Goal: Task Accomplishment & Management: Use online tool/utility

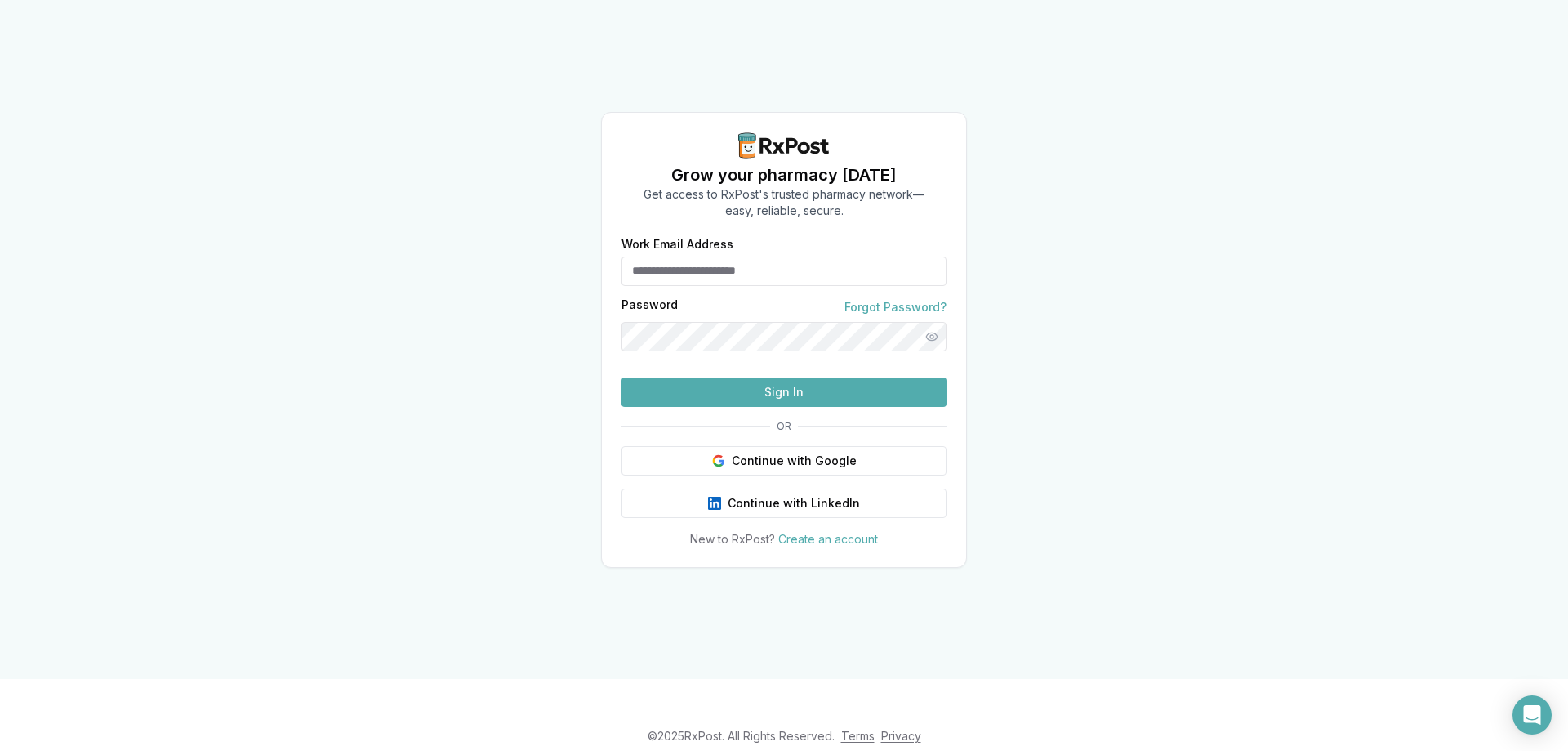
type input "**********"
click at [737, 407] on button "Sign In" at bounding box center [784, 391] width 325 height 29
click at [788, 407] on button "Sign In" at bounding box center [784, 391] width 325 height 29
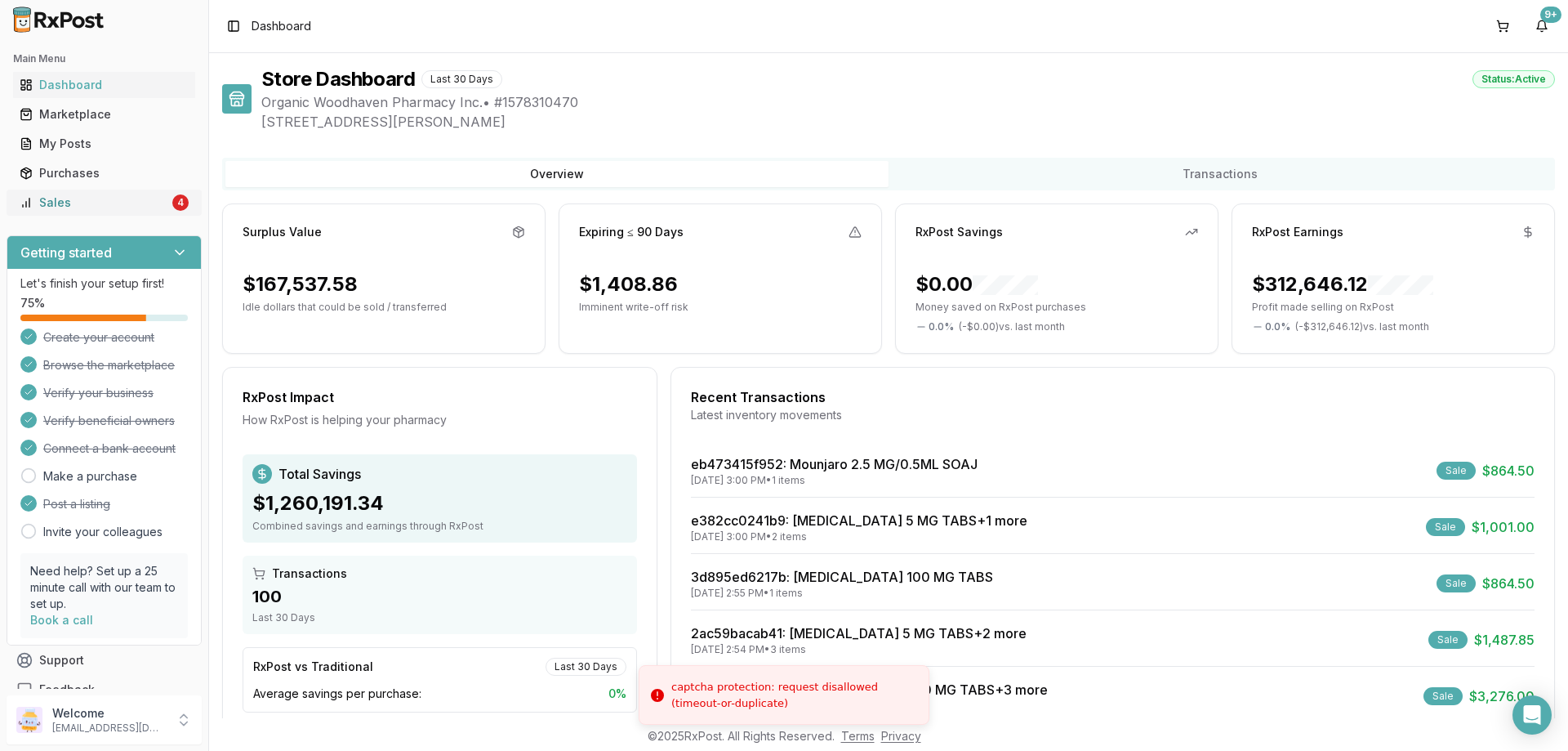
click at [157, 209] on div "Sales" at bounding box center [94, 202] width 149 height 16
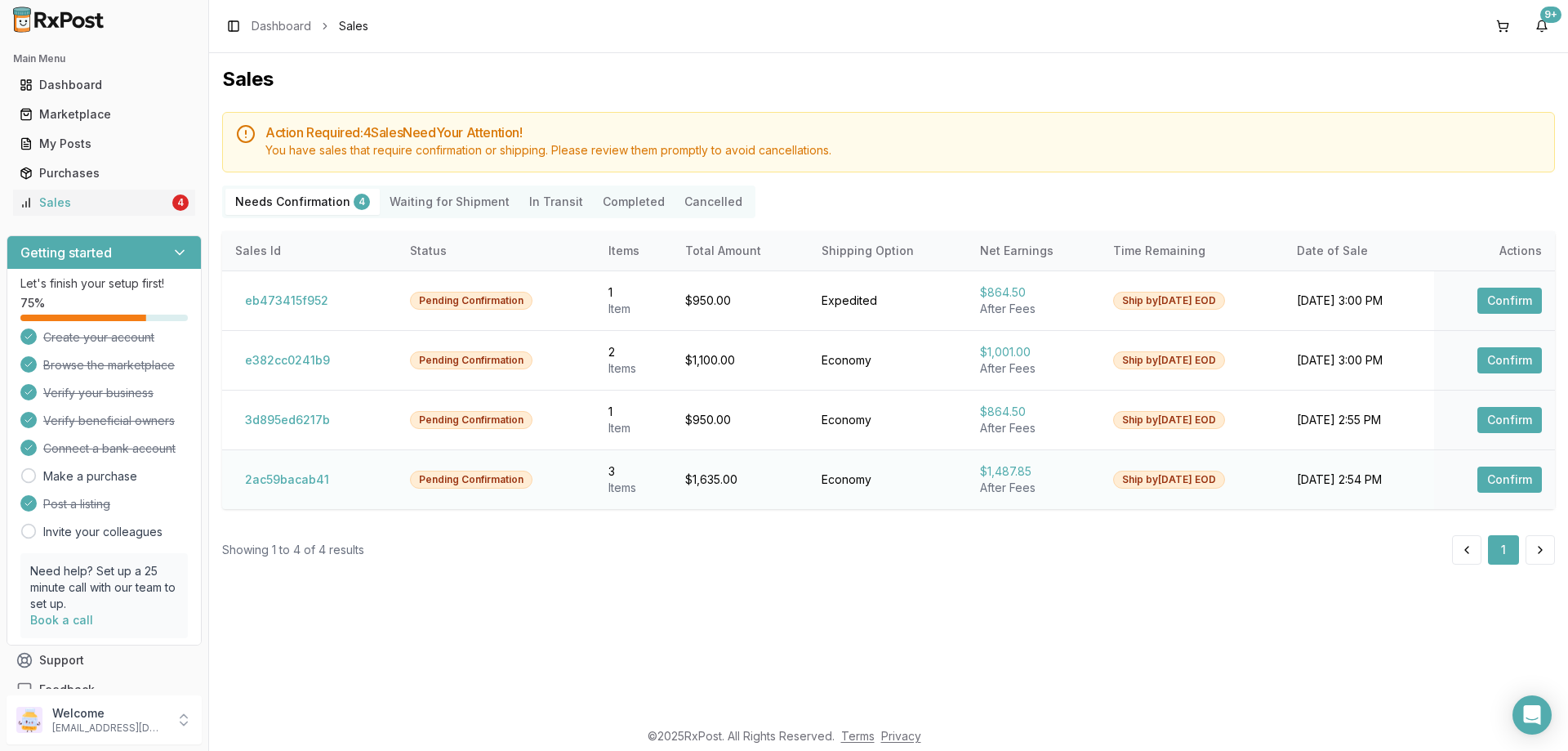
click at [1519, 473] on button "Confirm" at bounding box center [1509, 478] width 65 height 26
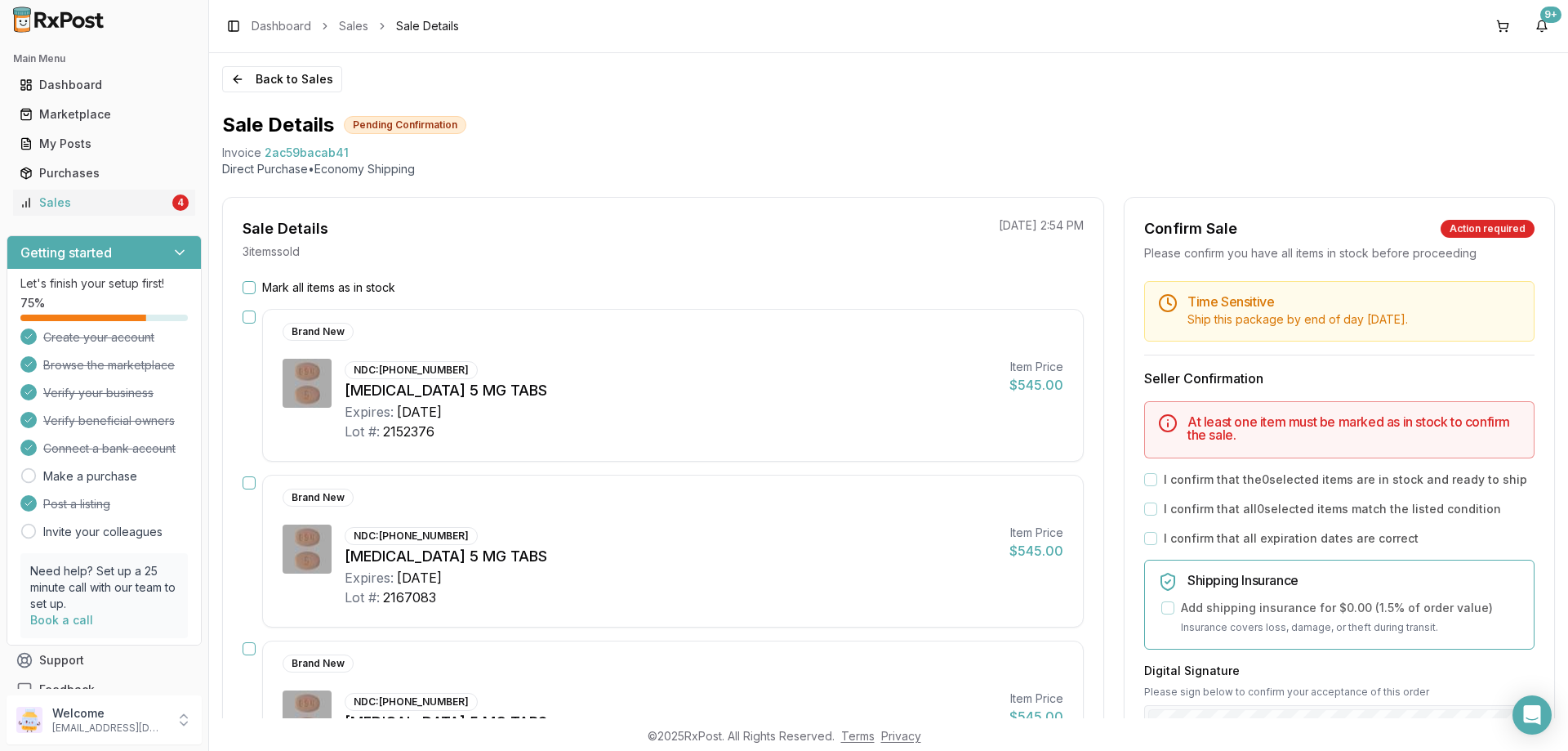
click at [253, 288] on button "Mark all items as in stock" at bounding box center [248, 288] width 13 height 13
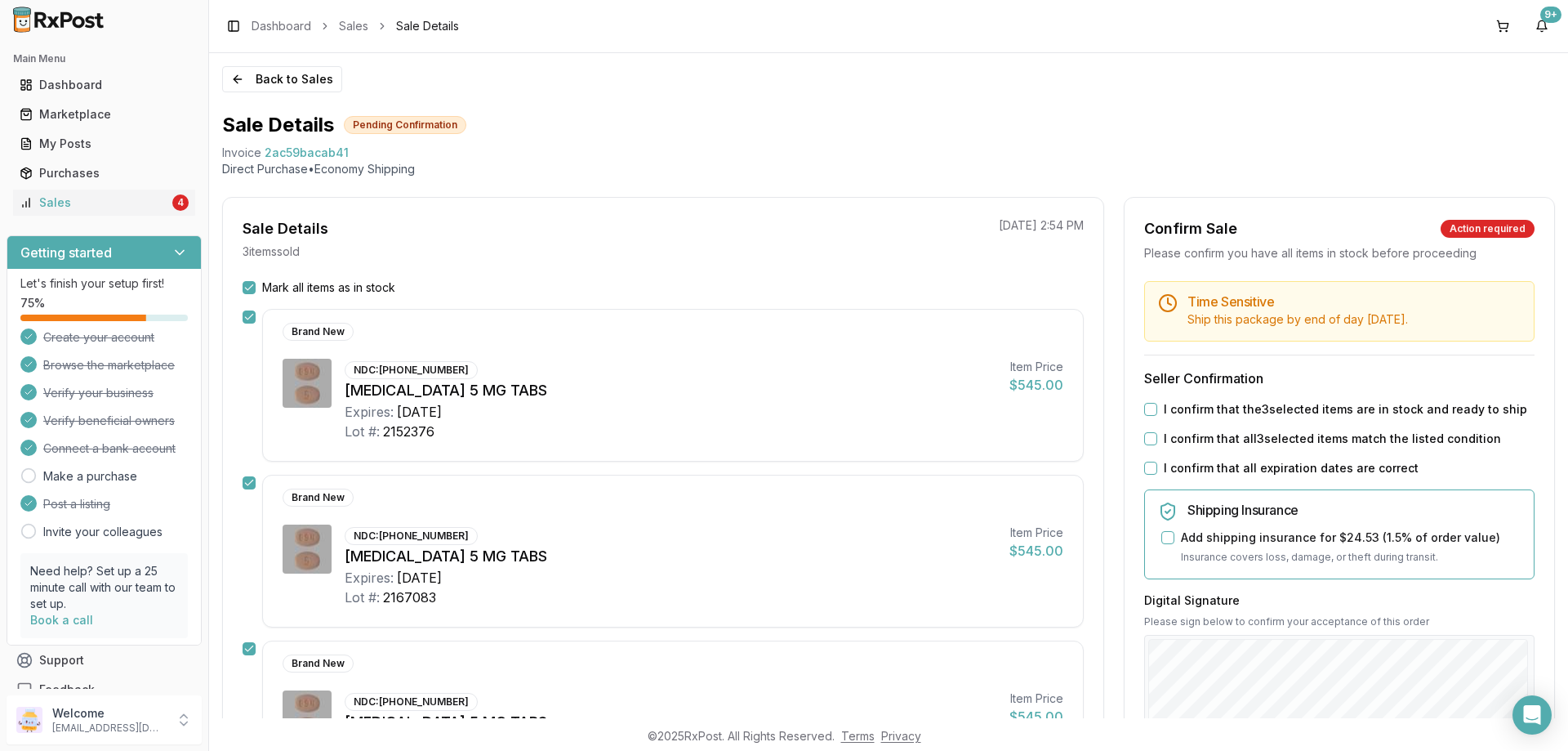
click at [1144, 405] on button "I confirm that the 3 selected items are in stock and ready to ship" at bounding box center [1150, 409] width 13 height 13
click at [1149, 455] on div "Time Sensitive Ship this package by end of day [DATE] . Seller Confirmation I c…" at bounding box center [1339, 627] width 429 height 691
drag, startPoint x: 1143, startPoint y: 440, endPoint x: 1145, endPoint y: 466, distance: 26.1
click at [1144, 442] on button "I confirm that all 3 selected items match the listed condition" at bounding box center [1150, 439] width 13 height 13
drag, startPoint x: 1145, startPoint y: 468, endPoint x: 1163, endPoint y: 483, distance: 23.4
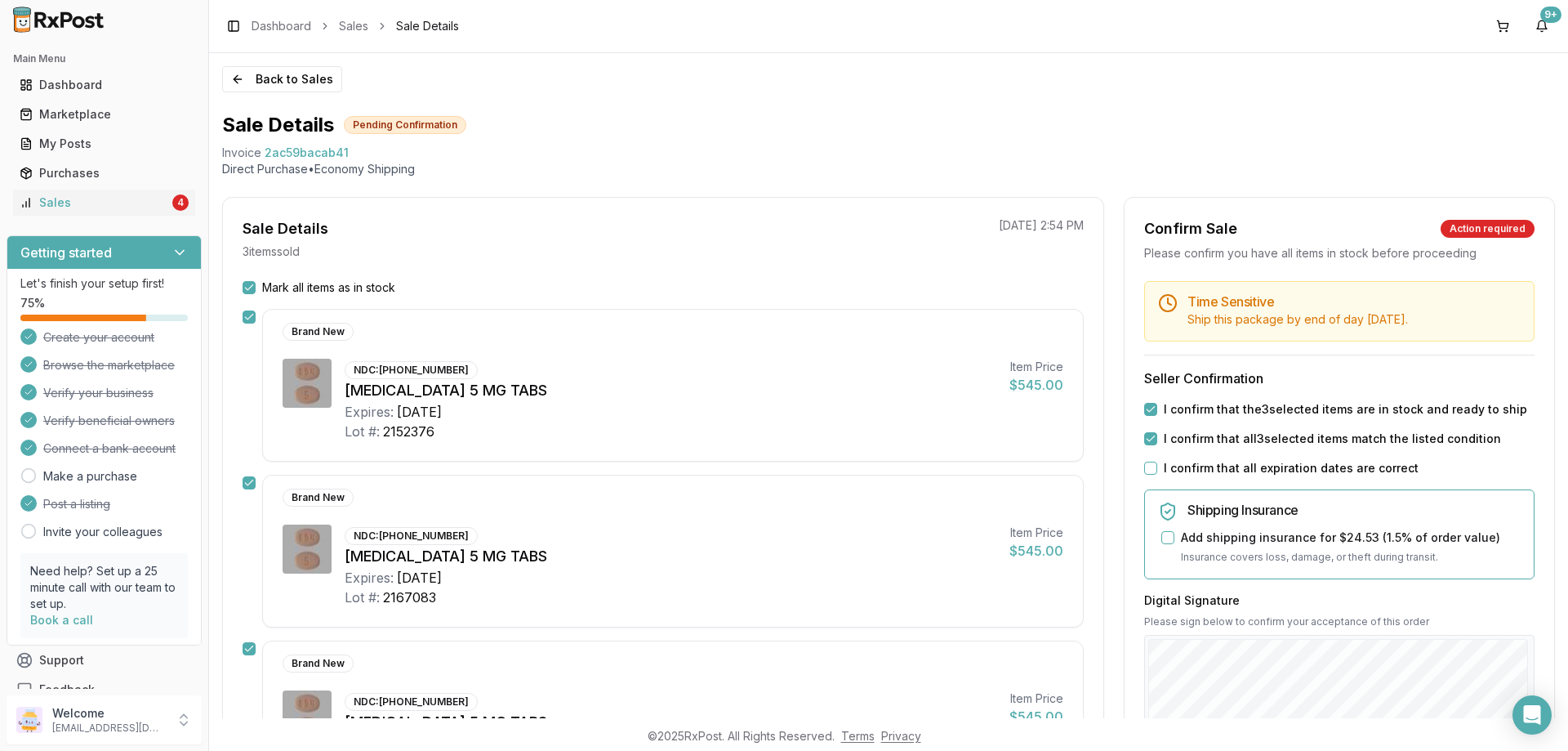
click at [1146, 470] on button "I confirm that all expiration dates are correct" at bounding box center [1150, 468] width 13 height 13
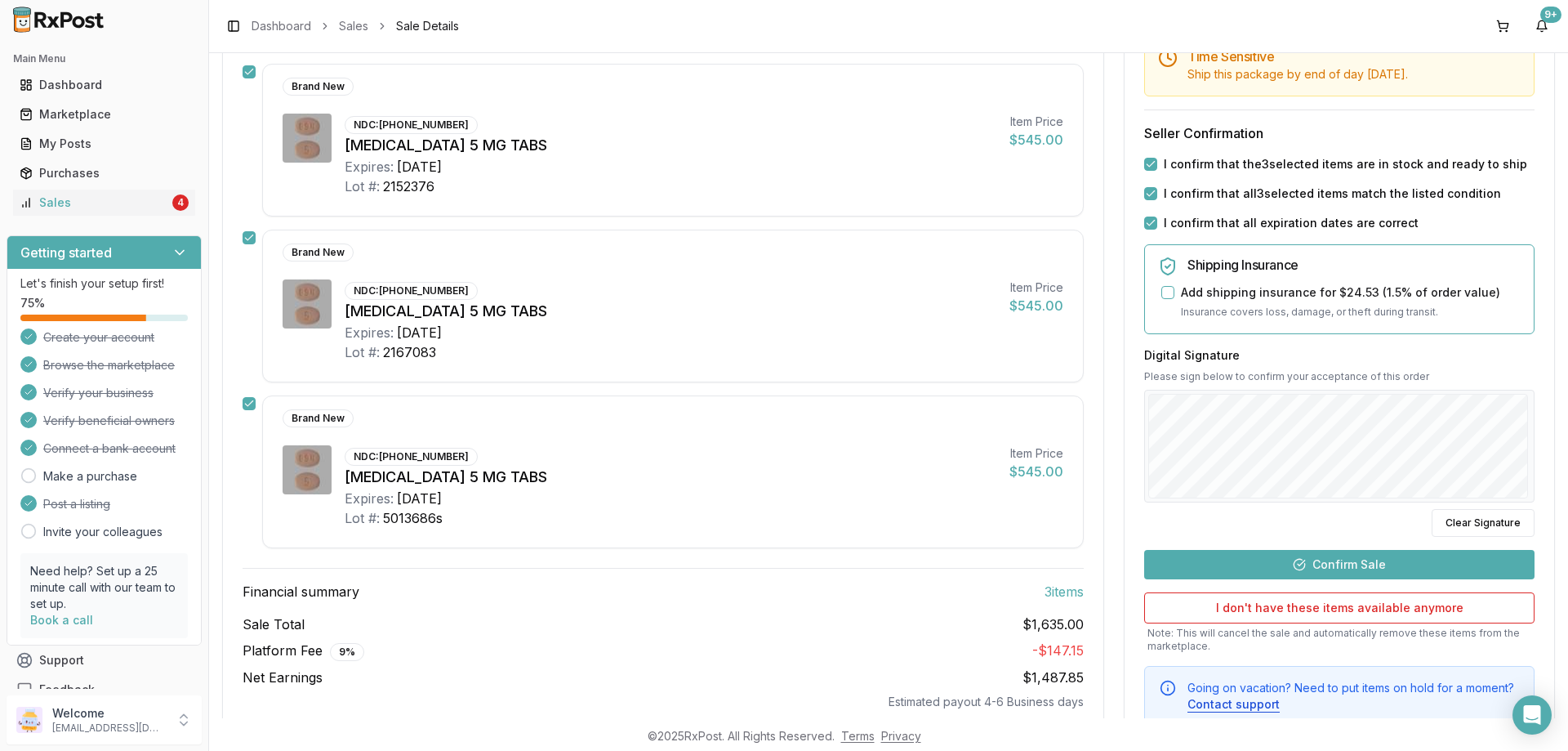
click at [1336, 581] on div "Time Sensitive Ship this package by end of day [DATE] . Seller Confirmation I c…" at bounding box center [1339, 381] width 429 height 691
drag, startPoint x: 1388, startPoint y: 561, endPoint x: 1405, endPoint y: 550, distance: 20.2
click at [1387, 561] on button "Confirm Sale" at bounding box center [1339, 564] width 390 height 29
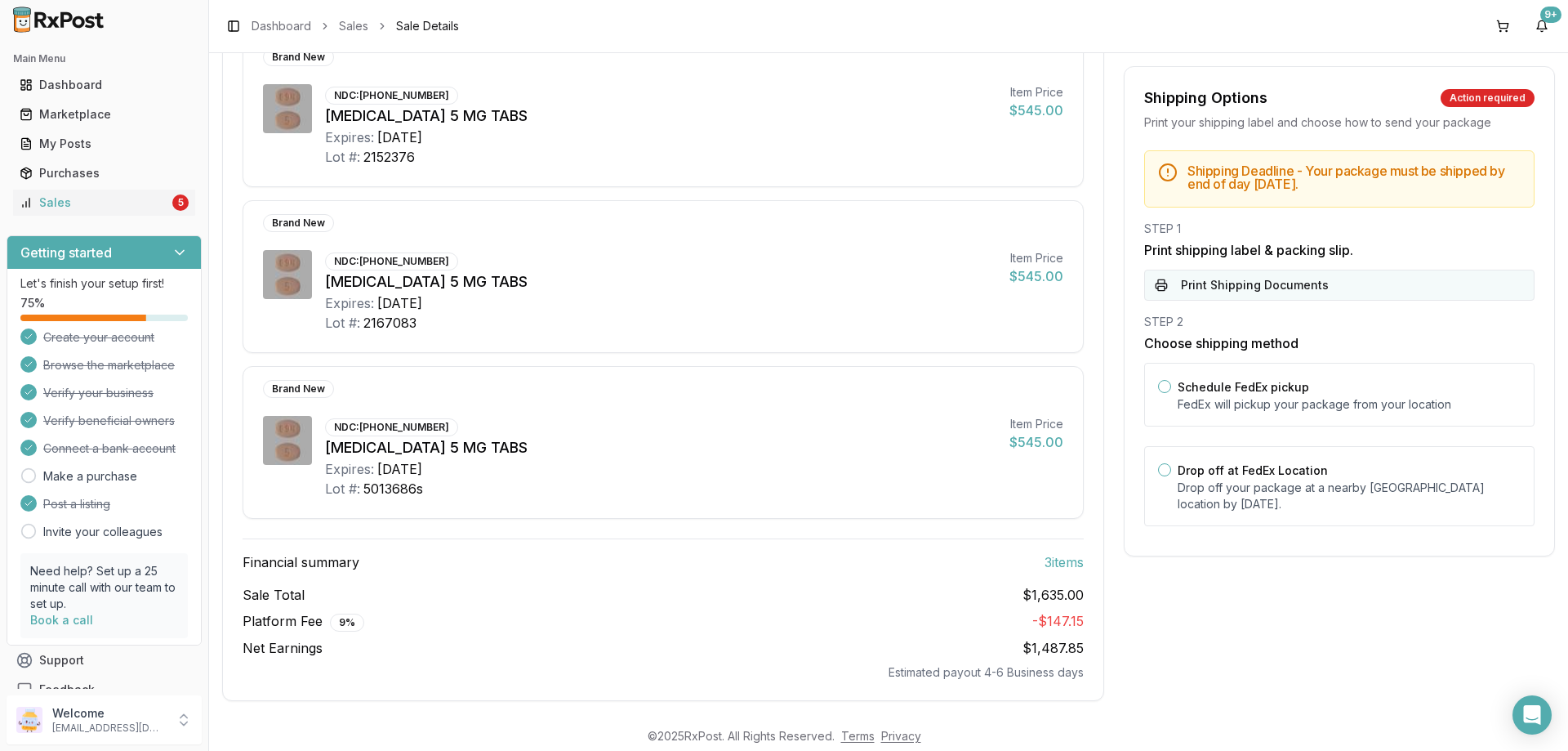
click at [1292, 288] on button "Print Shipping Documents" at bounding box center [1339, 285] width 390 height 31
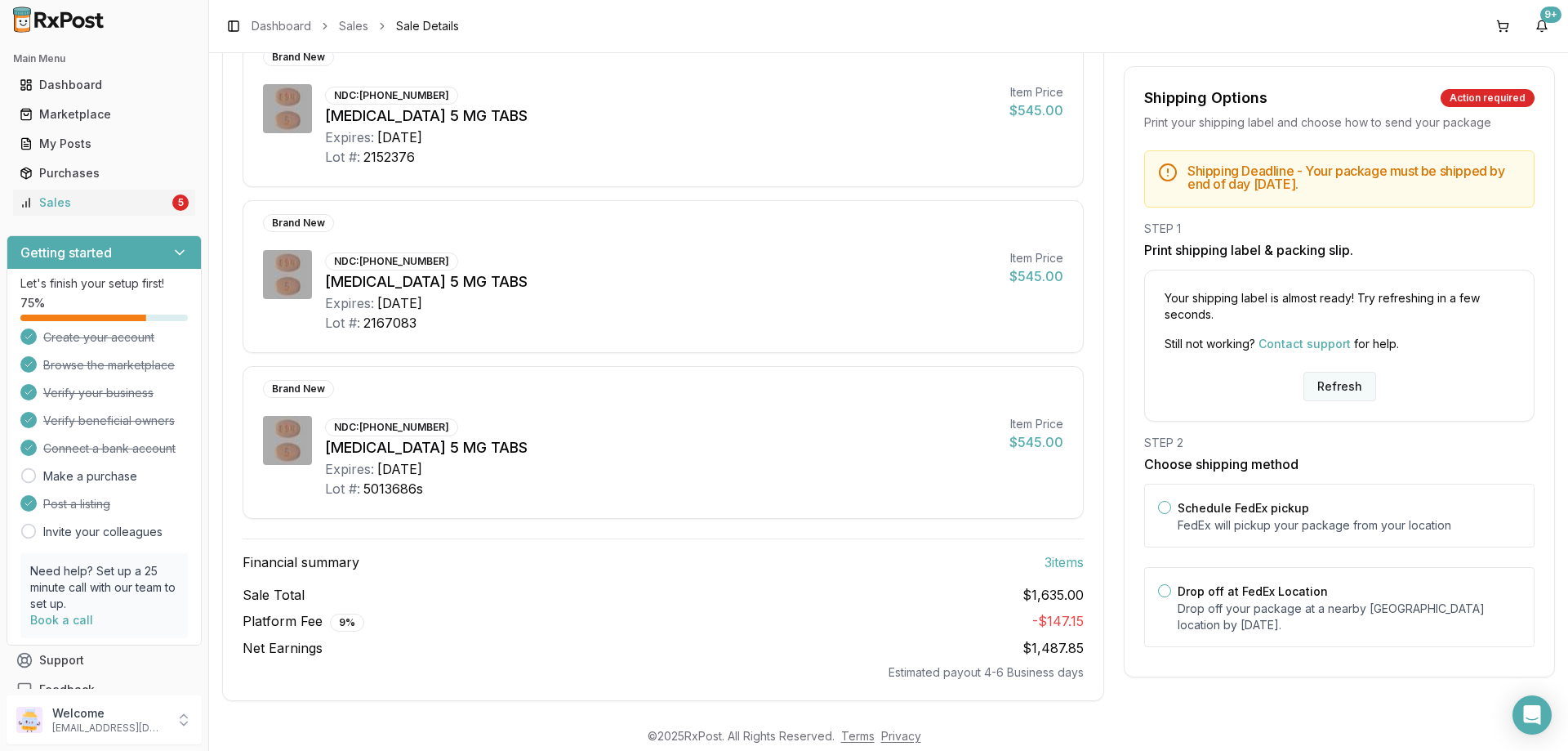
click at [1349, 380] on button "Refresh" at bounding box center [1340, 386] width 73 height 29
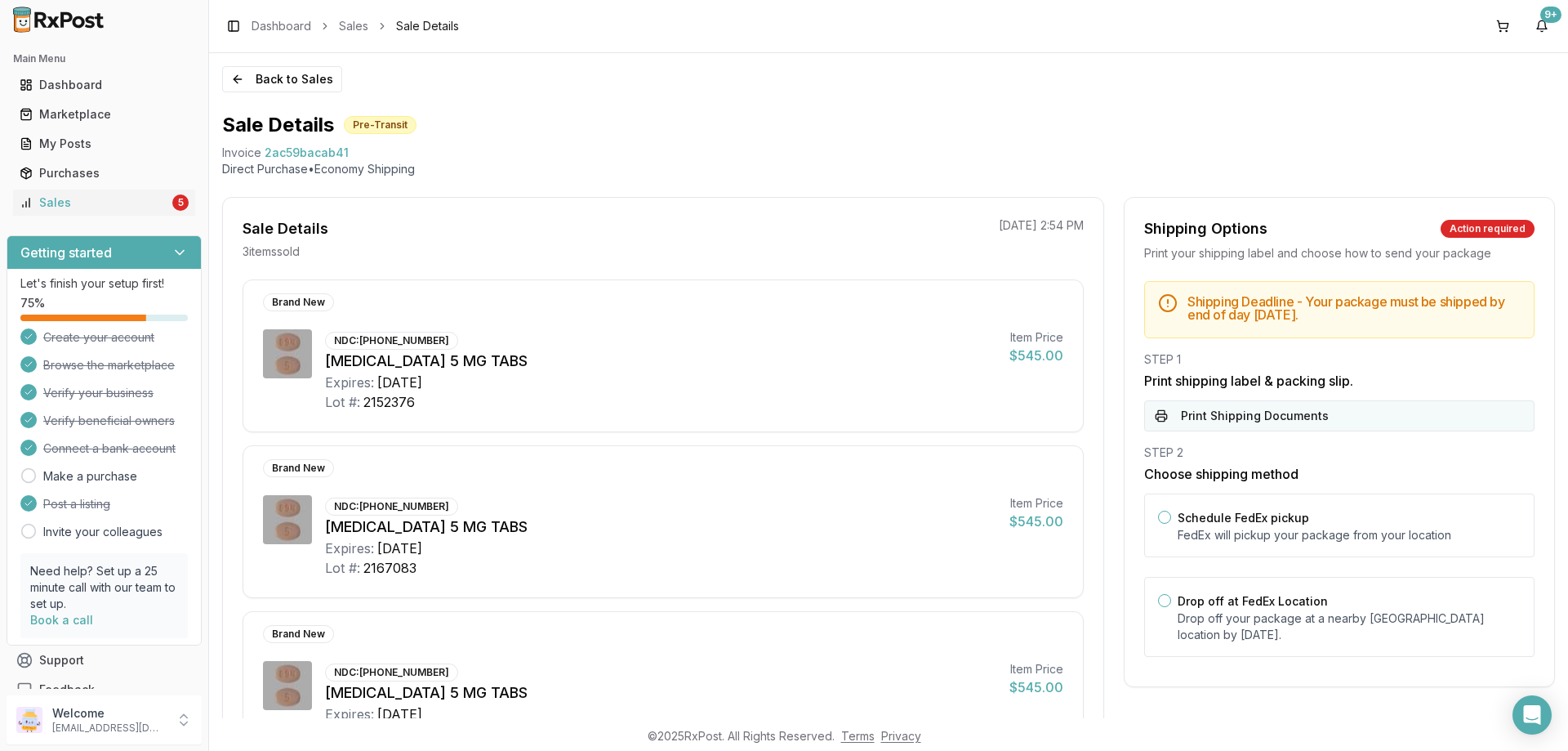
click at [1255, 417] on button "Print Shipping Documents" at bounding box center [1339, 415] width 390 height 31
click at [76, 203] on div "Sales" at bounding box center [94, 202] width 149 height 16
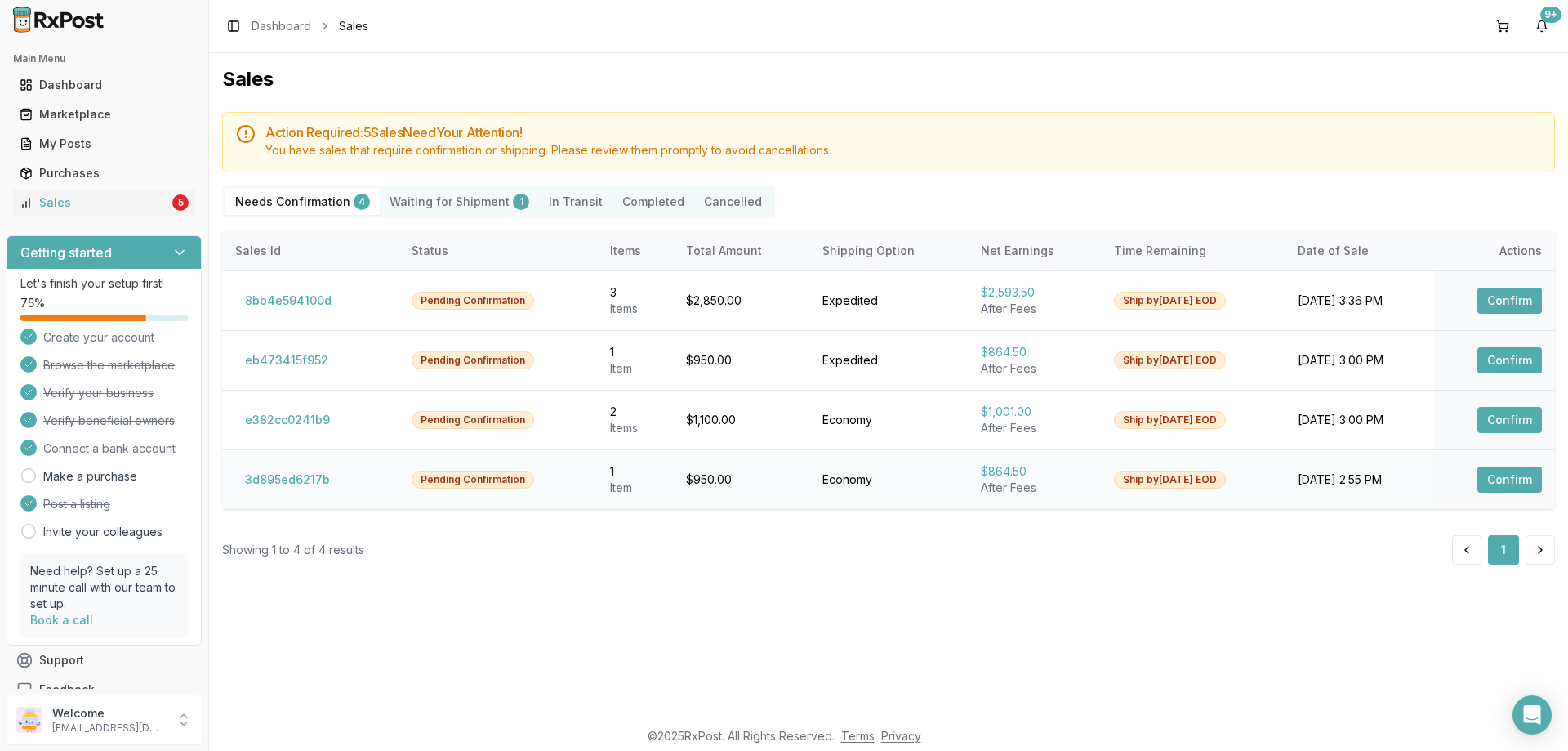
click at [1516, 477] on button "Confirm" at bounding box center [1509, 478] width 65 height 26
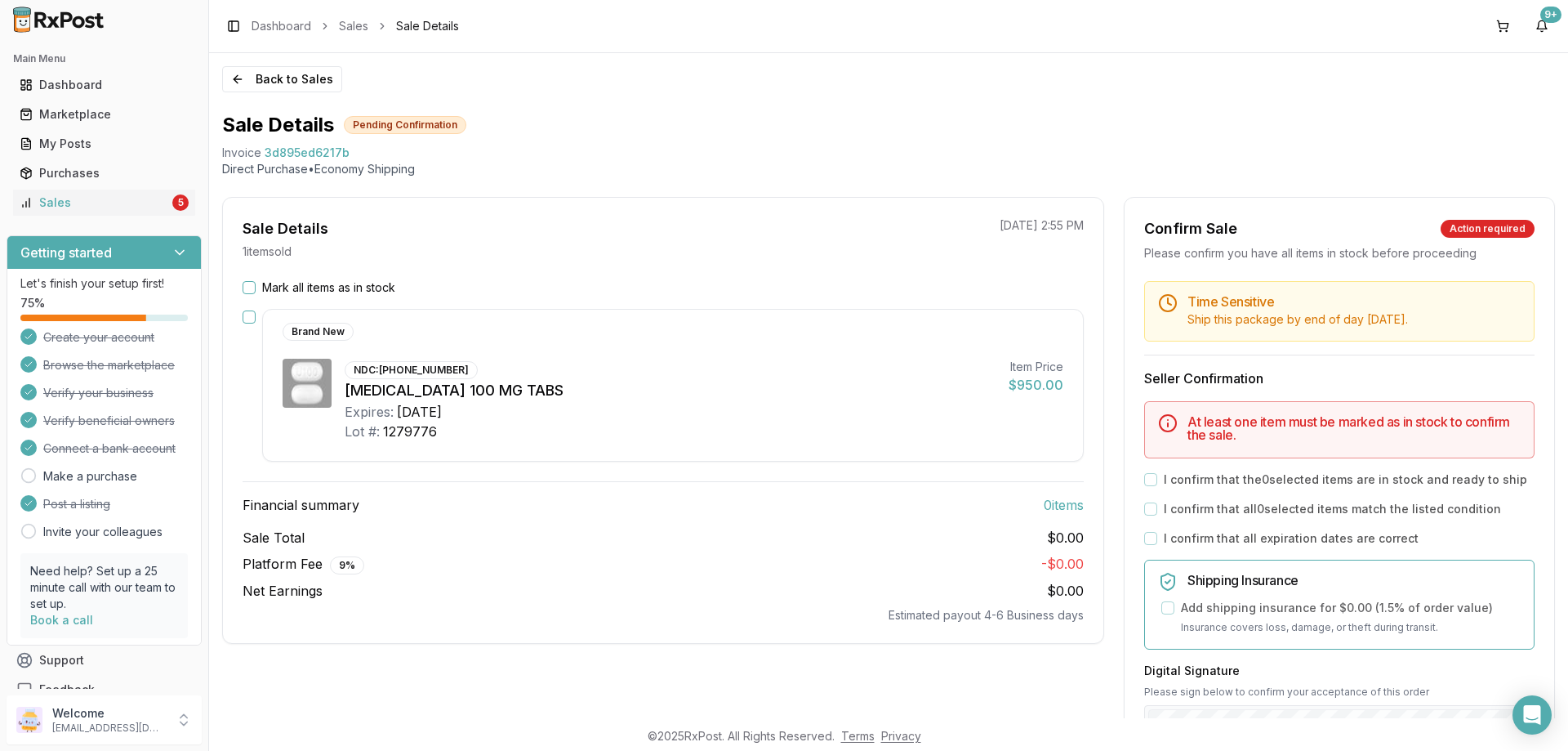
click at [261, 289] on div "Mark all items as in stock" at bounding box center [663, 288] width 841 height 16
click at [256, 286] on div "Mark all items as in stock" at bounding box center [663, 288] width 841 height 16
drag, startPoint x: 249, startPoint y: 283, endPoint x: 261, endPoint y: 286, distance: 12.4
click at [248, 283] on button "Mark all items as in stock" at bounding box center [248, 288] width 13 height 13
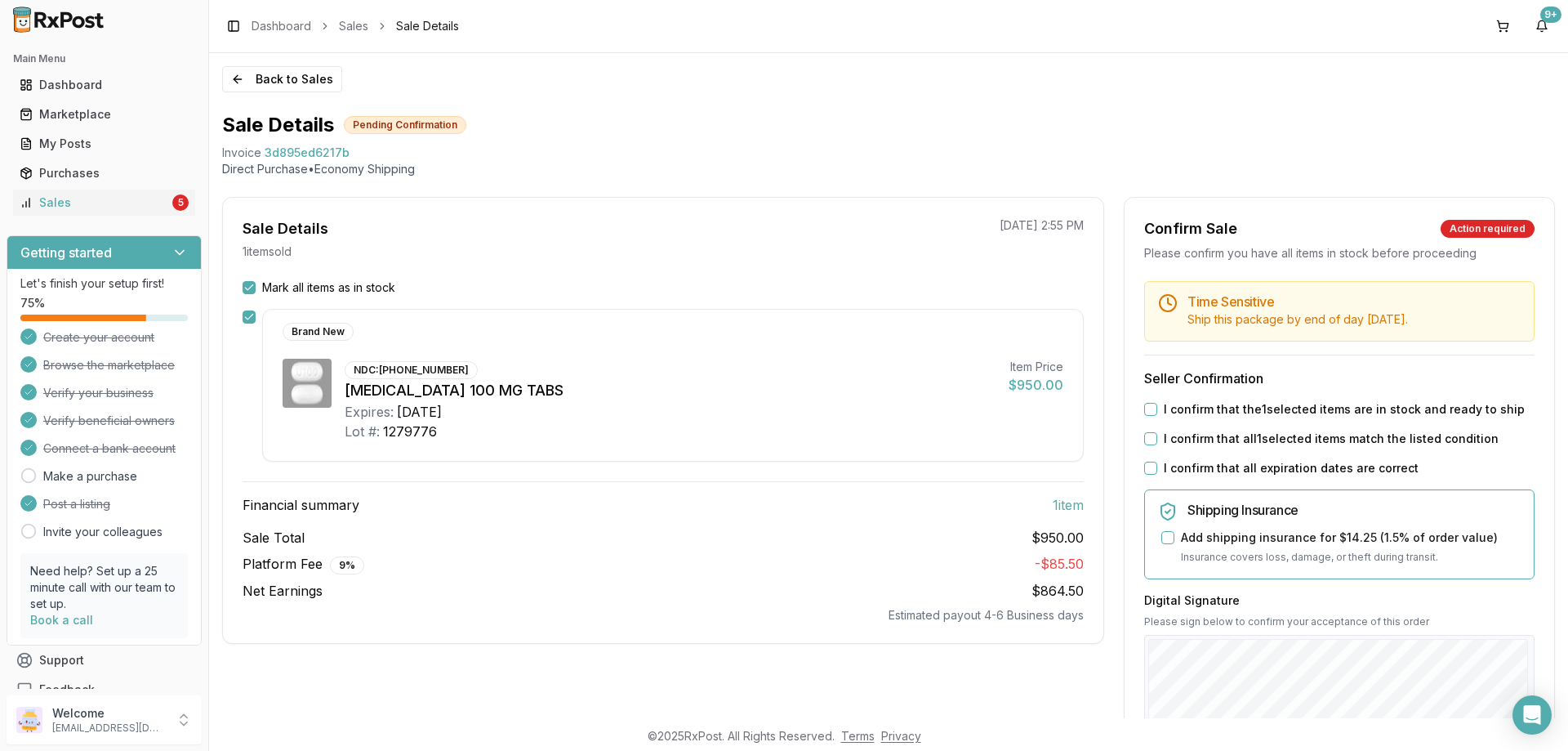
scroll to position [163, 0]
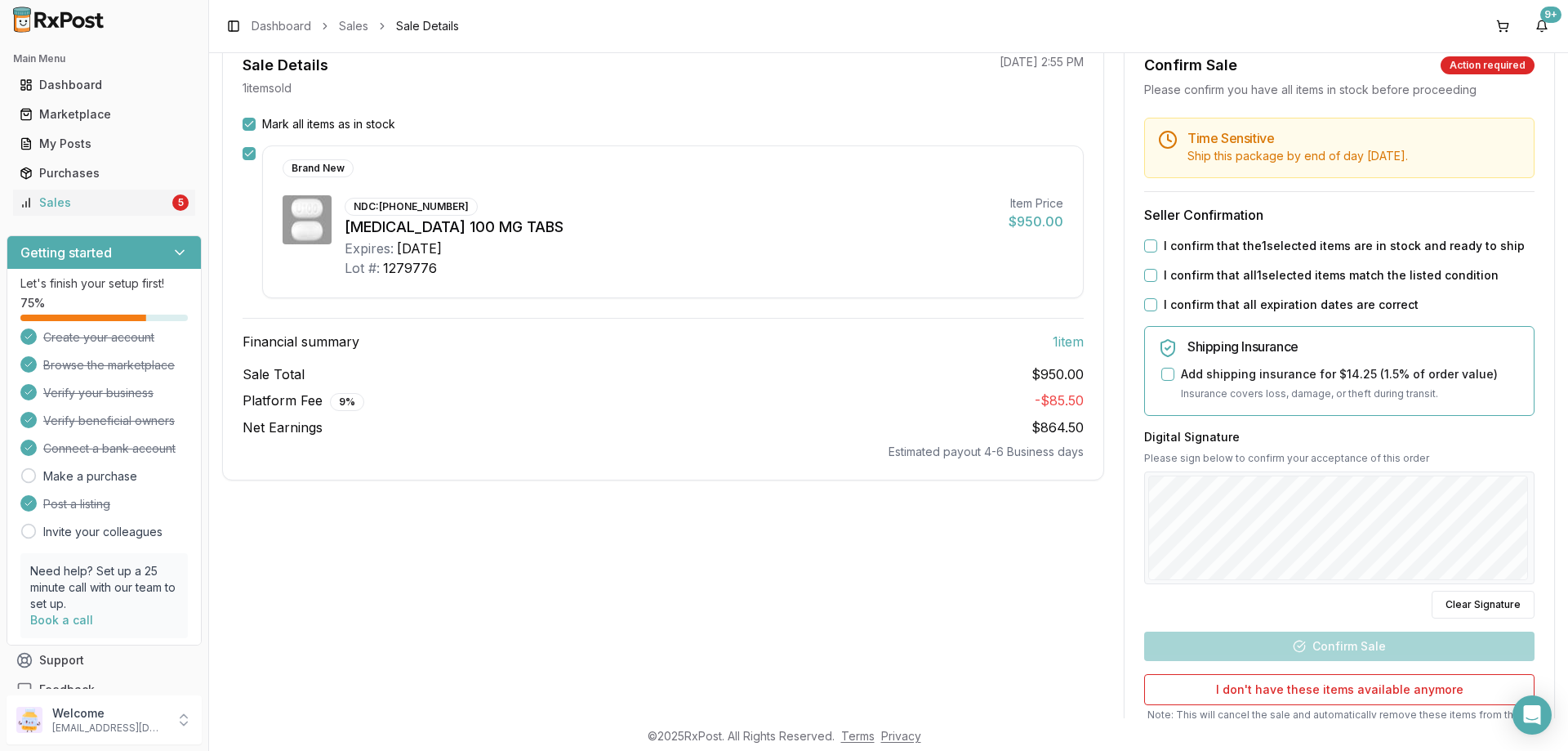
drag, startPoint x: 1151, startPoint y: 245, endPoint x: 1151, endPoint y: 275, distance: 30.0
click at [1151, 248] on button "I confirm that the 1 selected items are in stock and ready to ship" at bounding box center [1150, 246] width 13 height 13
drag, startPoint x: 1151, startPoint y: 277, endPoint x: 1151, endPoint y: 292, distance: 15.0
click at [1151, 280] on button "I confirm that all 1 selected items match the listed condition" at bounding box center [1150, 275] width 13 height 13
drag, startPoint x: 1151, startPoint y: 303, endPoint x: 1186, endPoint y: 385, distance: 89.2
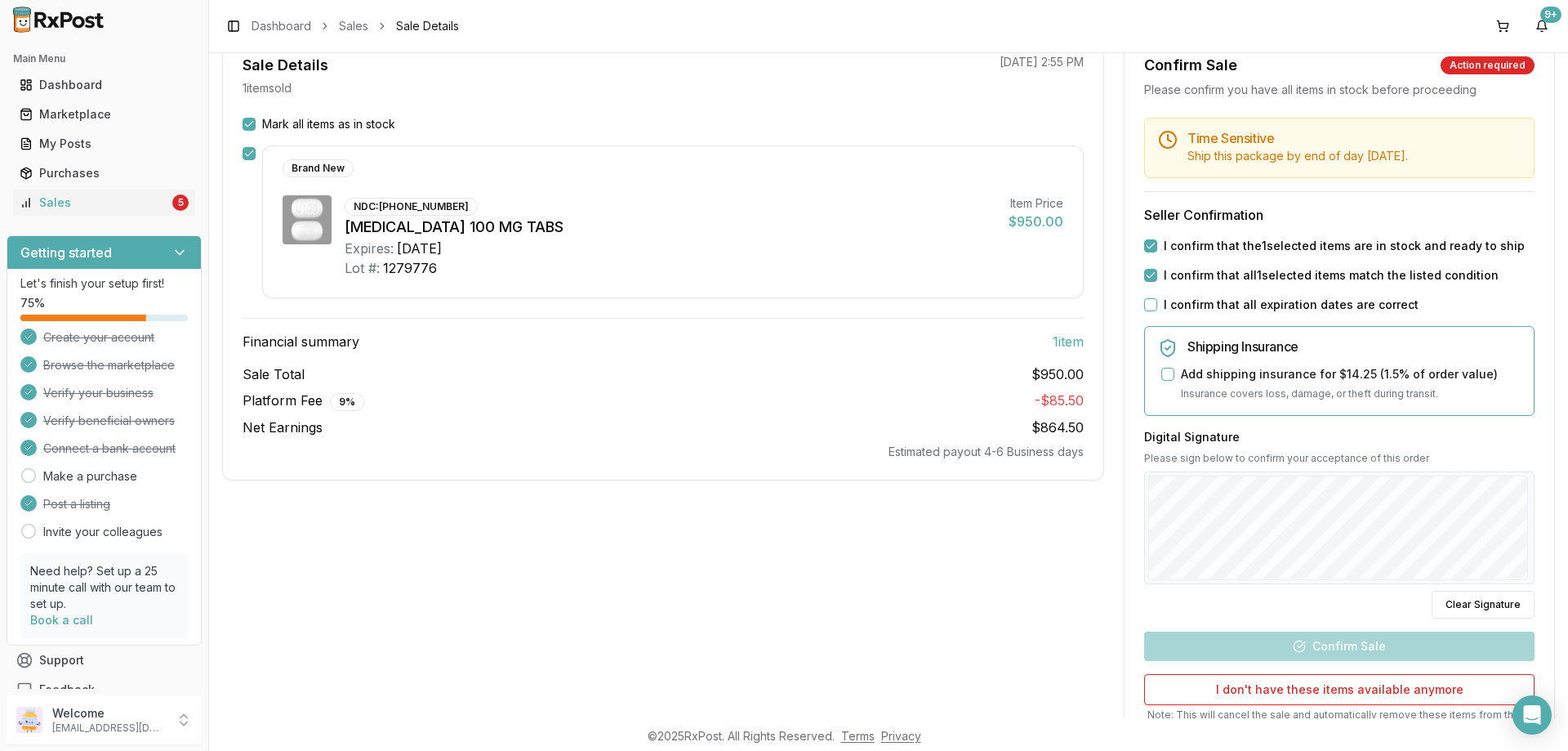
click at [1151, 307] on button "I confirm that all expiration dates are correct" at bounding box center [1150, 304] width 13 height 13
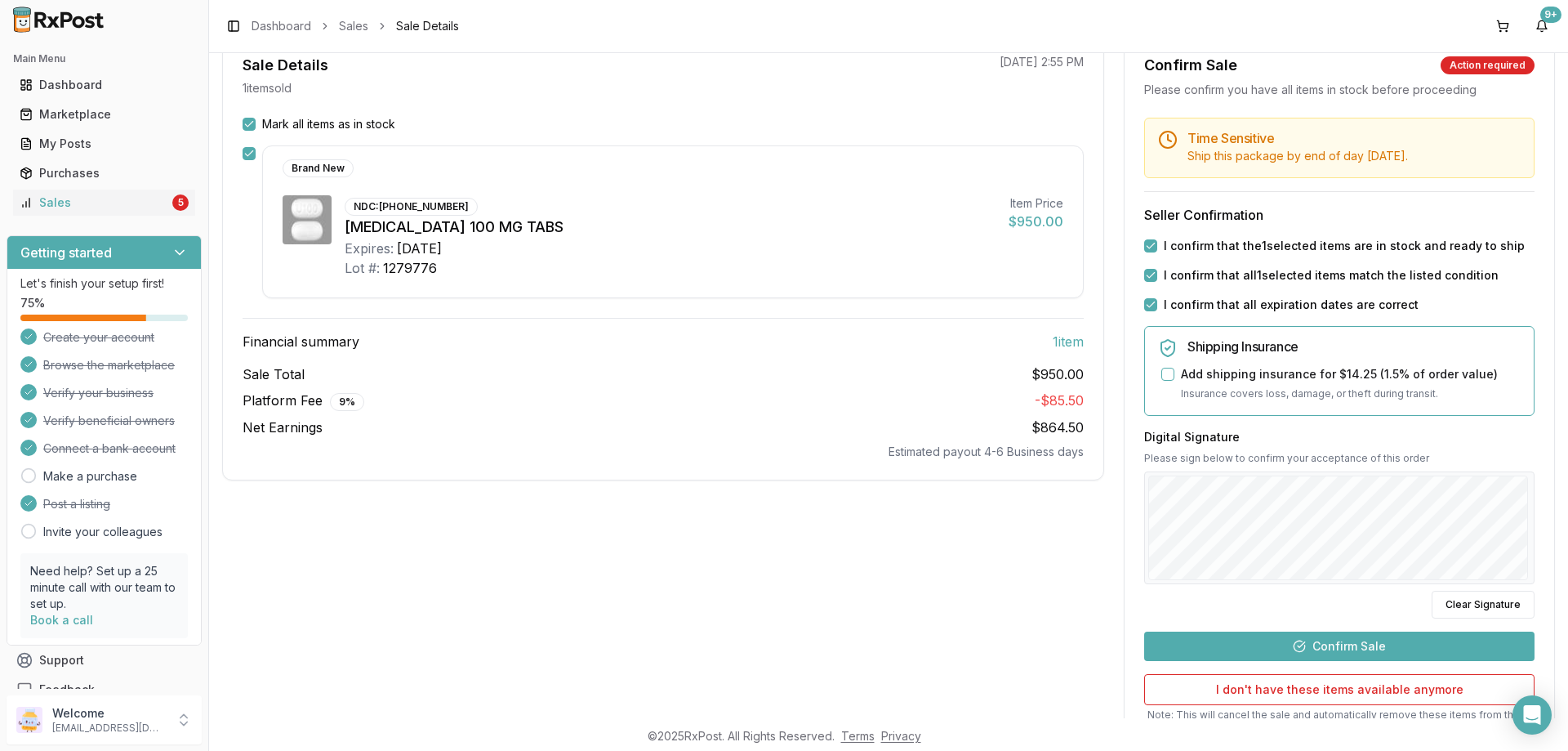
scroll to position [300, 0]
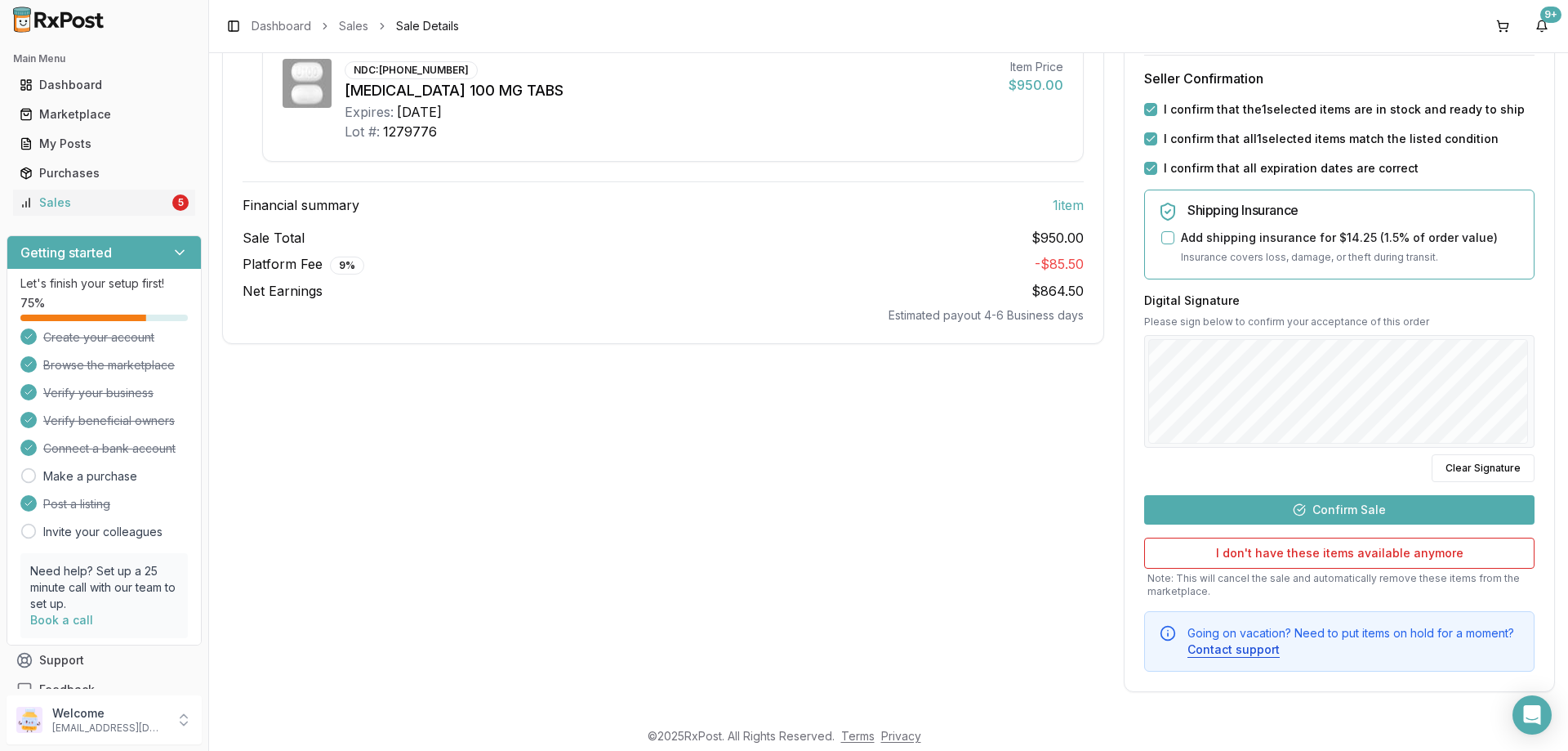
click at [1279, 511] on button "Confirm Sale" at bounding box center [1339, 510] width 390 height 29
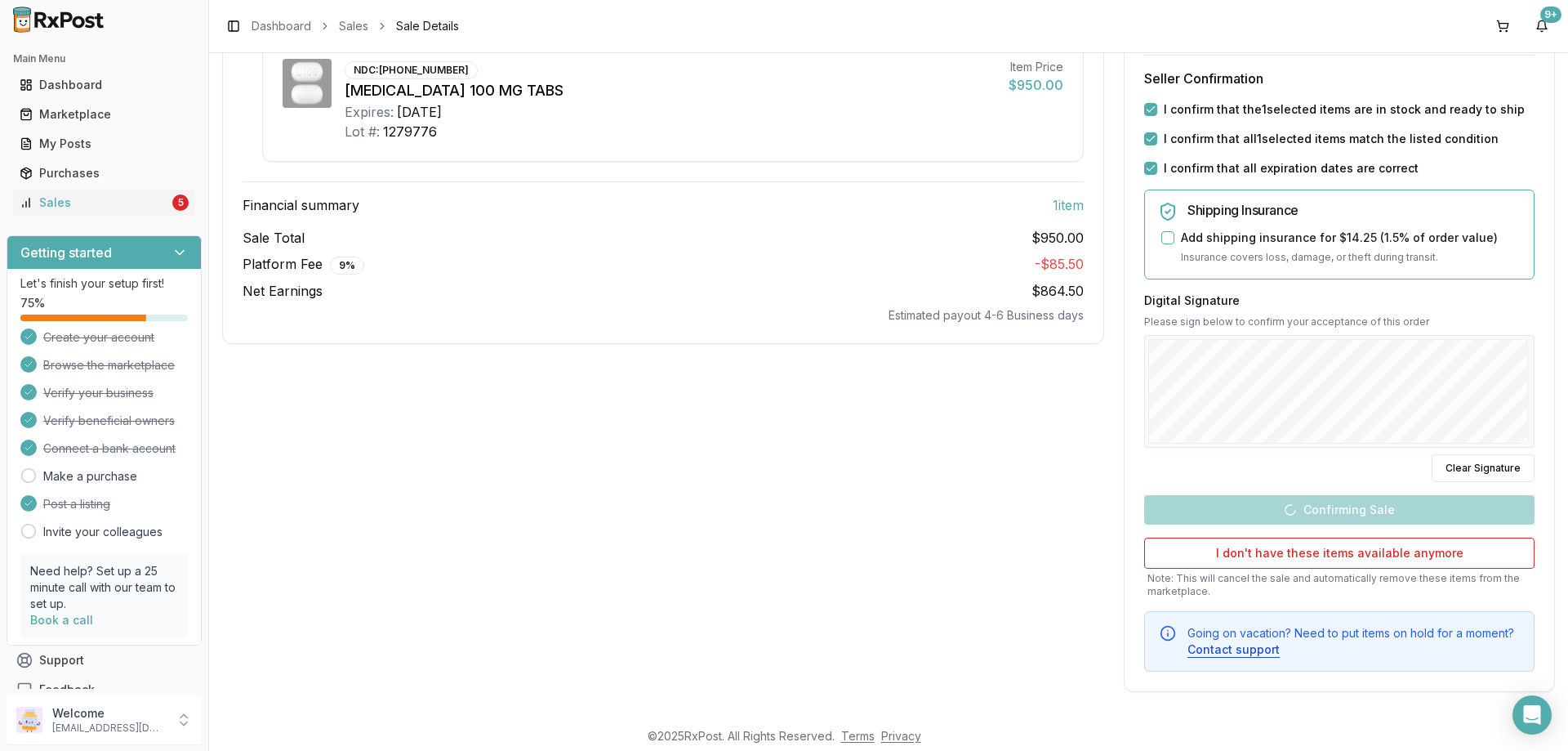
scroll to position [0, 0]
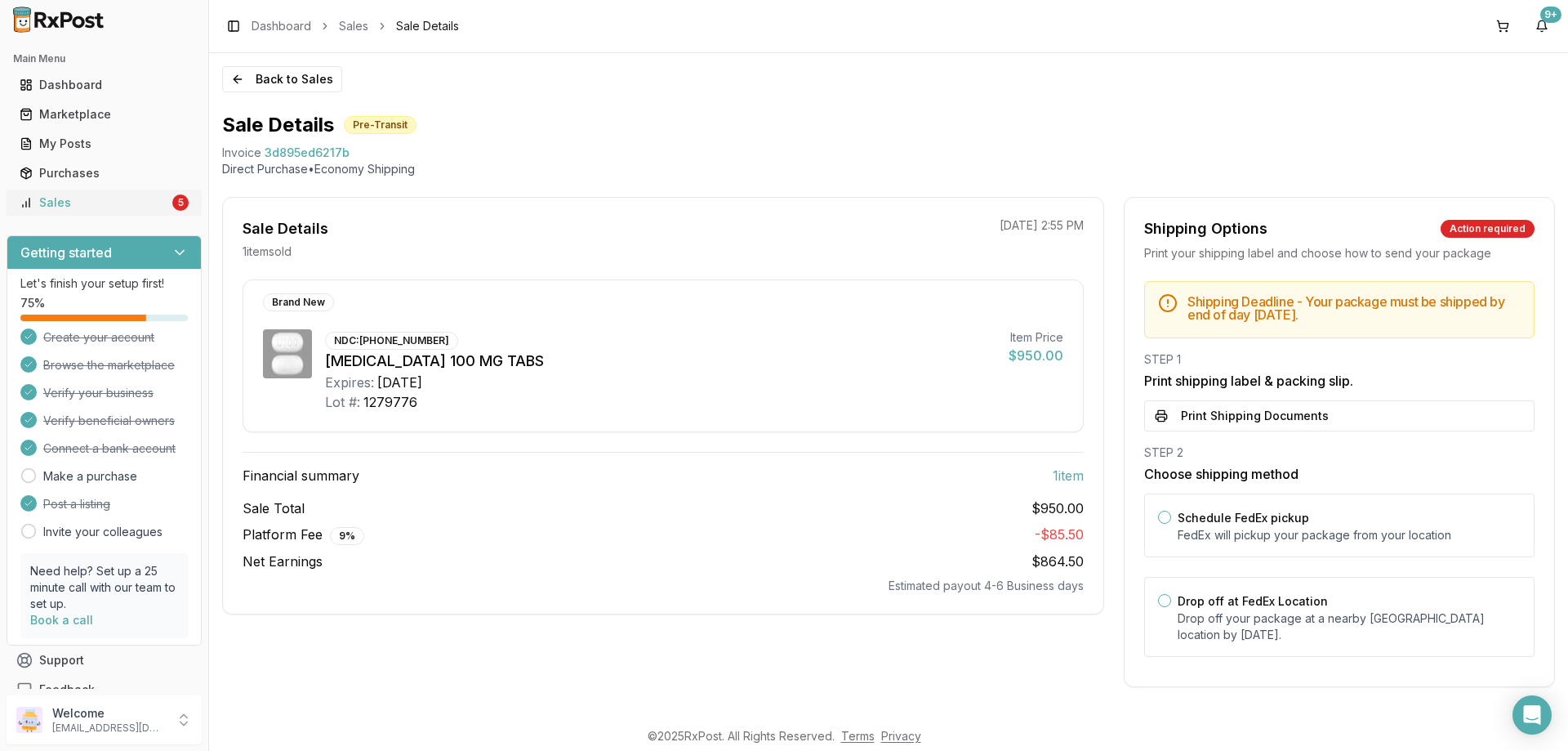
click at [166, 194] on link "Sales 5" at bounding box center [104, 202] width 182 height 29
